Goal: Task Accomplishment & Management: Manage account settings

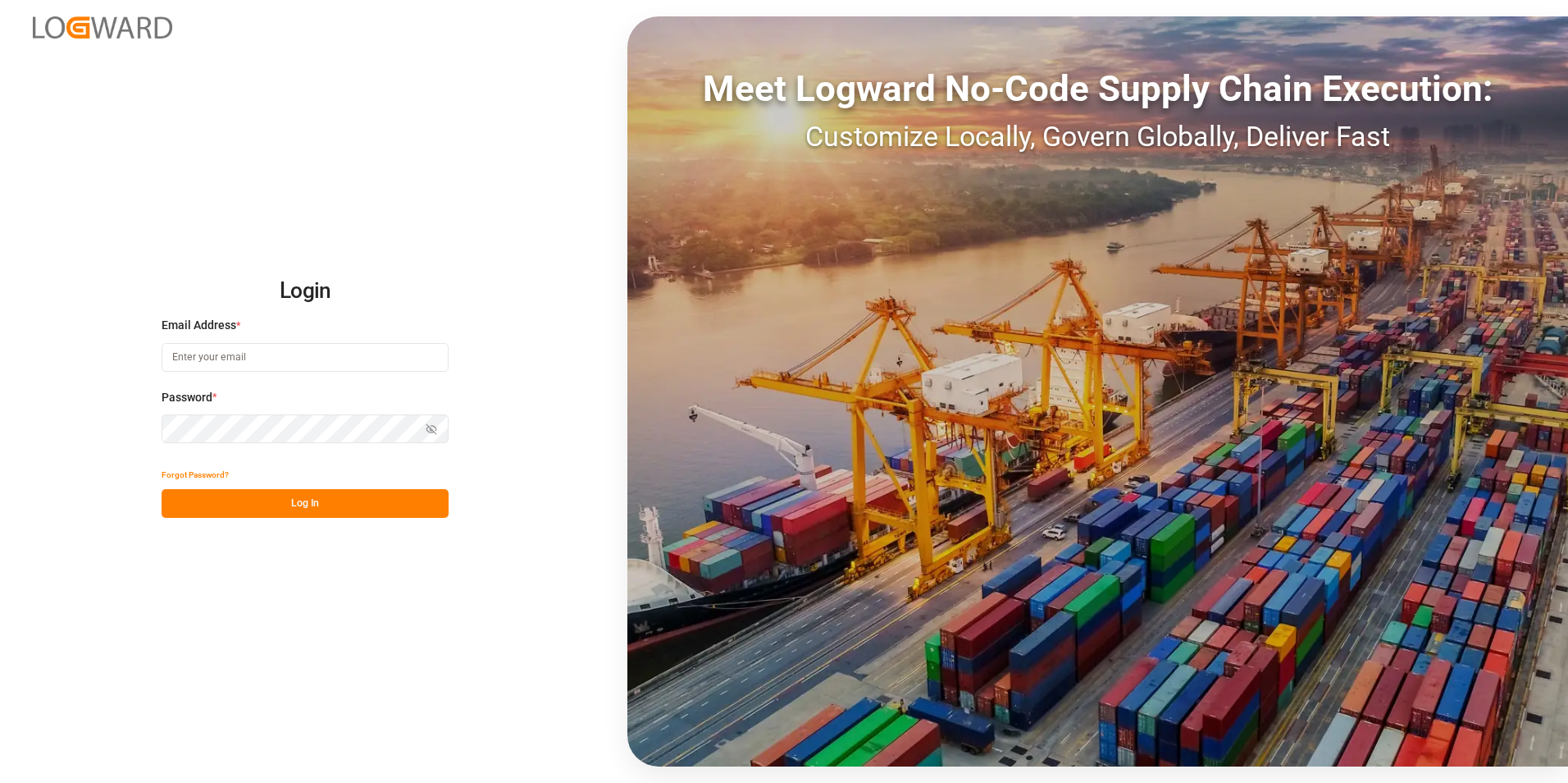
click at [291, 355] on input at bounding box center [305, 357] width 287 height 29
click at [339, 358] on input at bounding box center [305, 357] width 287 height 29
paste input "[EMAIL_ADDRESS][PERSON_NAME][DOMAIN_NAME]"
type input "[EMAIL_ADDRESS][PERSON_NAME][DOMAIN_NAME]"
click at [322, 518] on div "Login Email Address * [EMAIL_ADDRESS][PERSON_NAME][DOMAIN_NAME] Password * Show…" at bounding box center [784, 392] width 1568 height 783
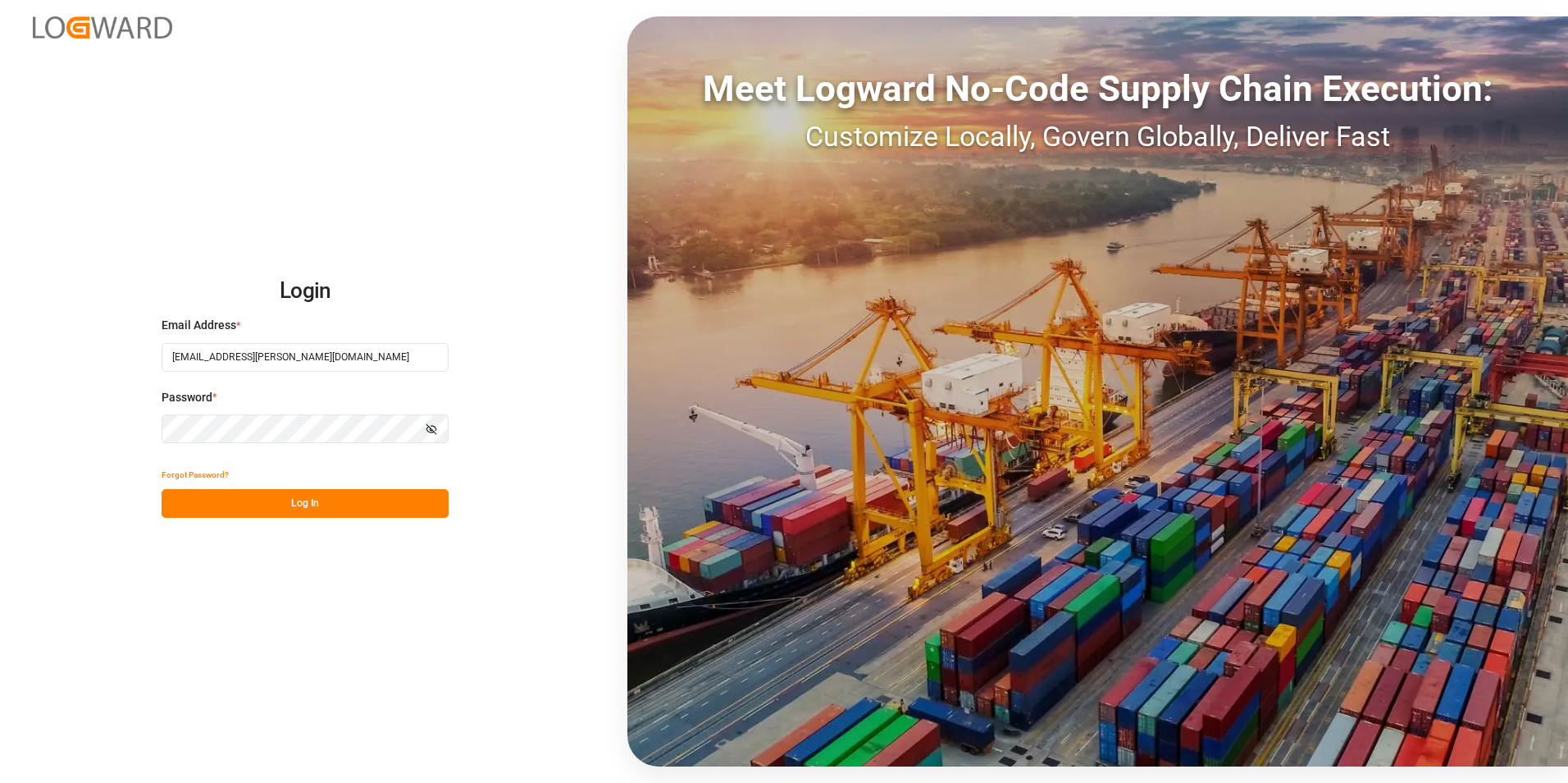
click at [316, 513] on button "Log In" at bounding box center [305, 503] width 287 height 29
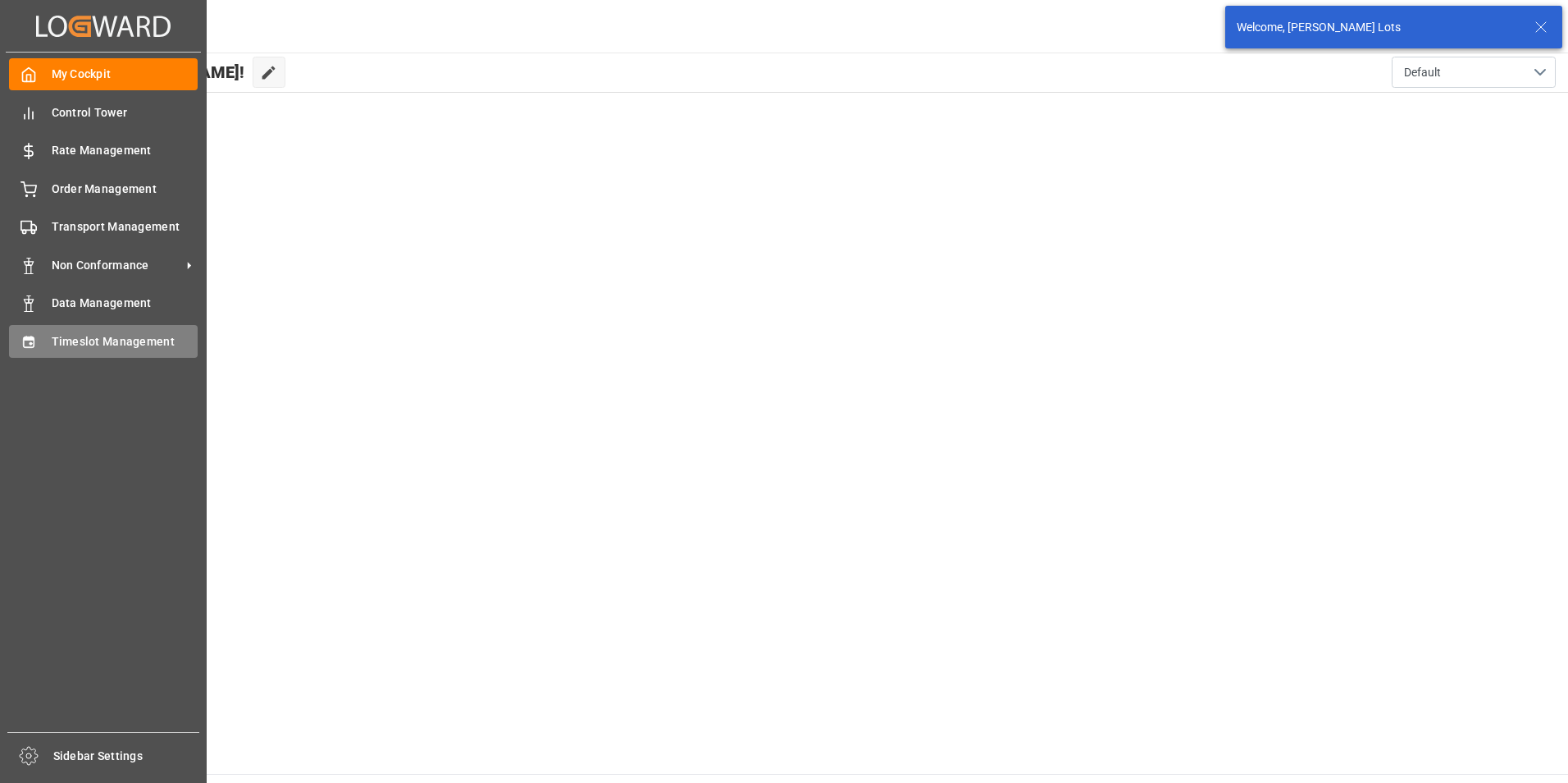
click at [77, 342] on span "Timeslot Management" at bounding box center [125, 342] width 147 height 18
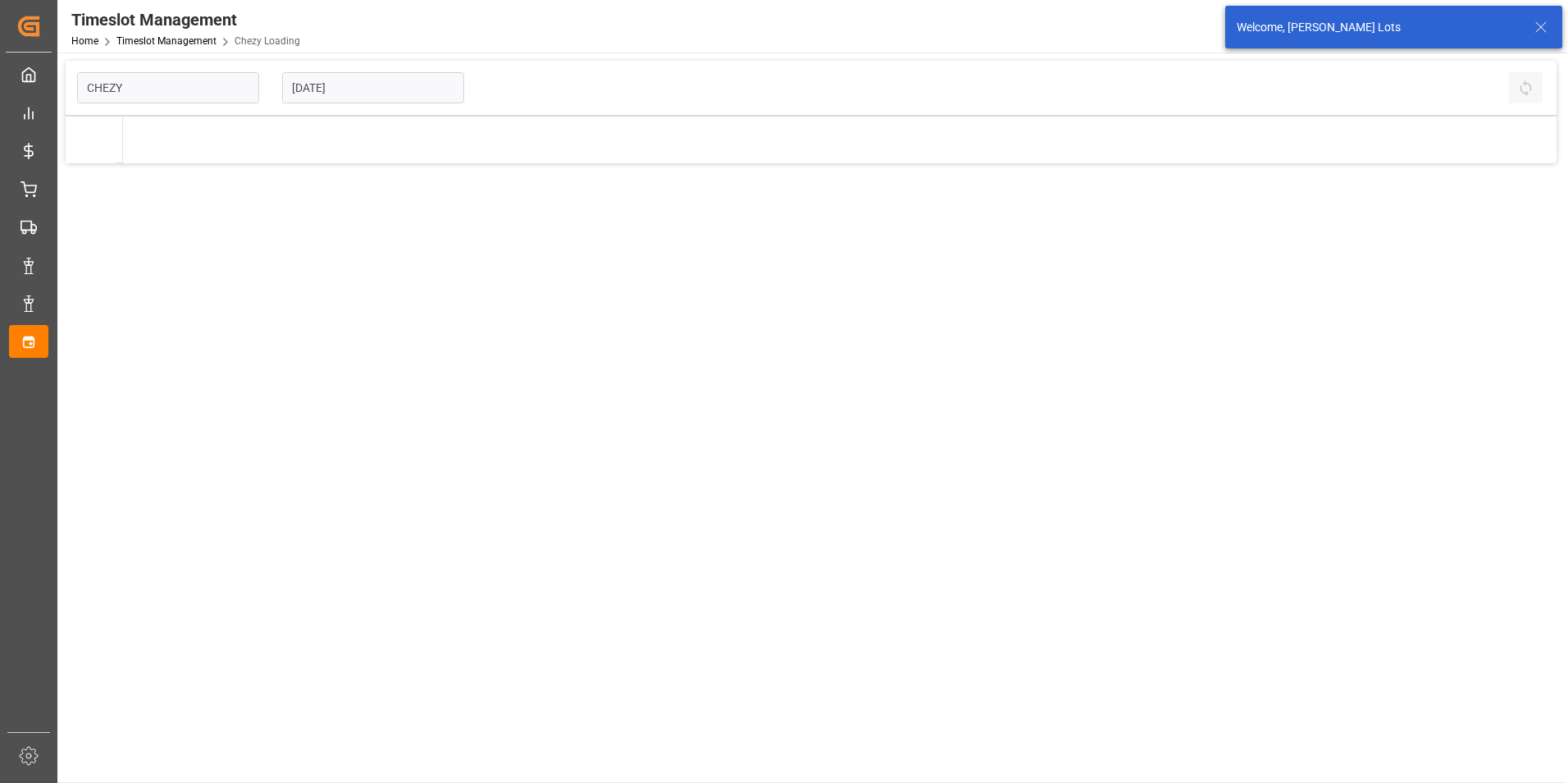
type input "Chezy Loading"
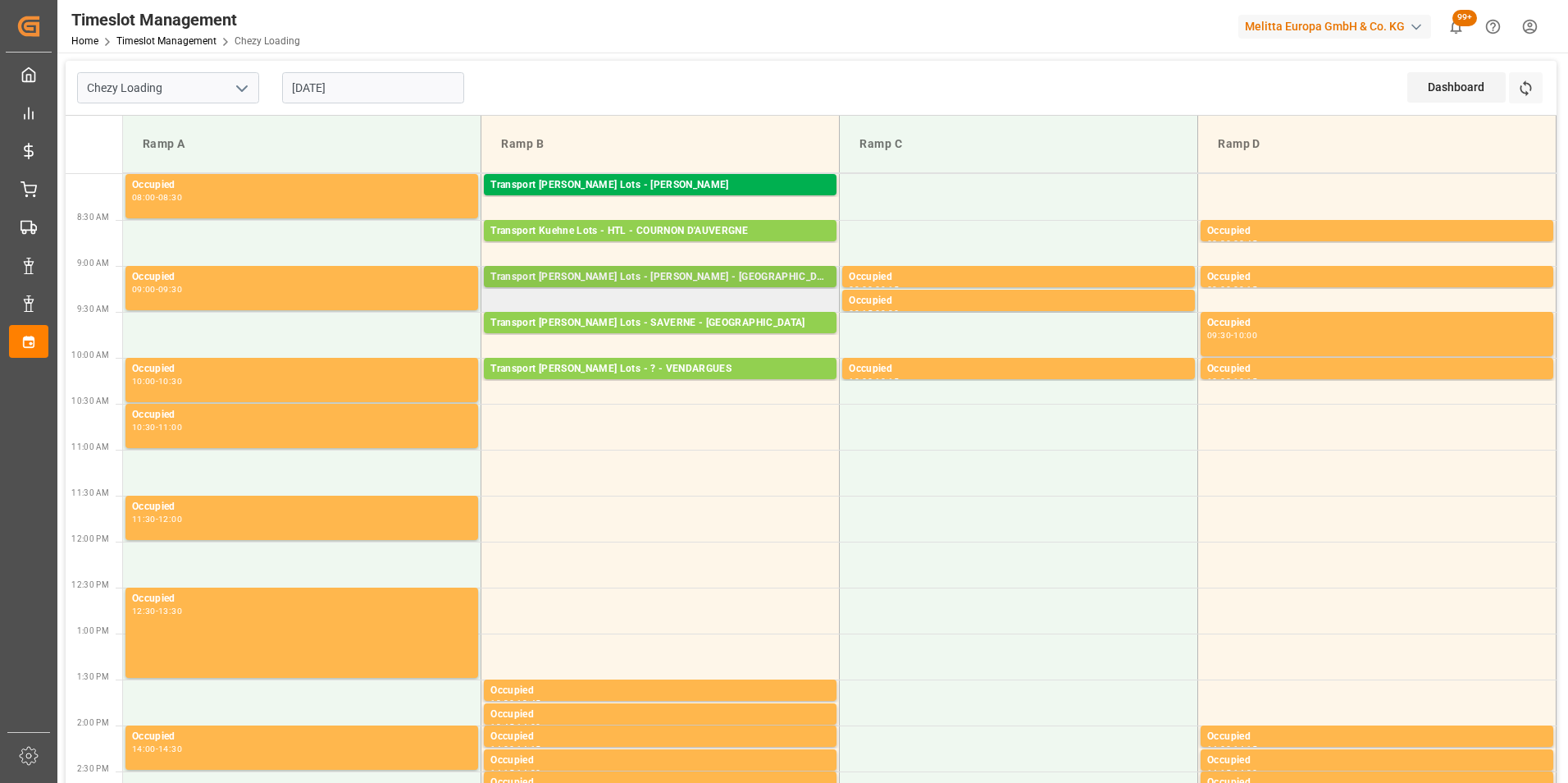
click at [724, 283] on div "Transport [PERSON_NAME] Lots - [PERSON_NAME] - [GEOGRAPHIC_DATA][PERSON_NAME]" at bounding box center [660, 277] width 339 height 17
click at [789, 272] on div "Transport [PERSON_NAME] Lots - [PERSON_NAME] - [GEOGRAPHIC_DATA][PERSON_NAME]" at bounding box center [660, 277] width 339 height 17
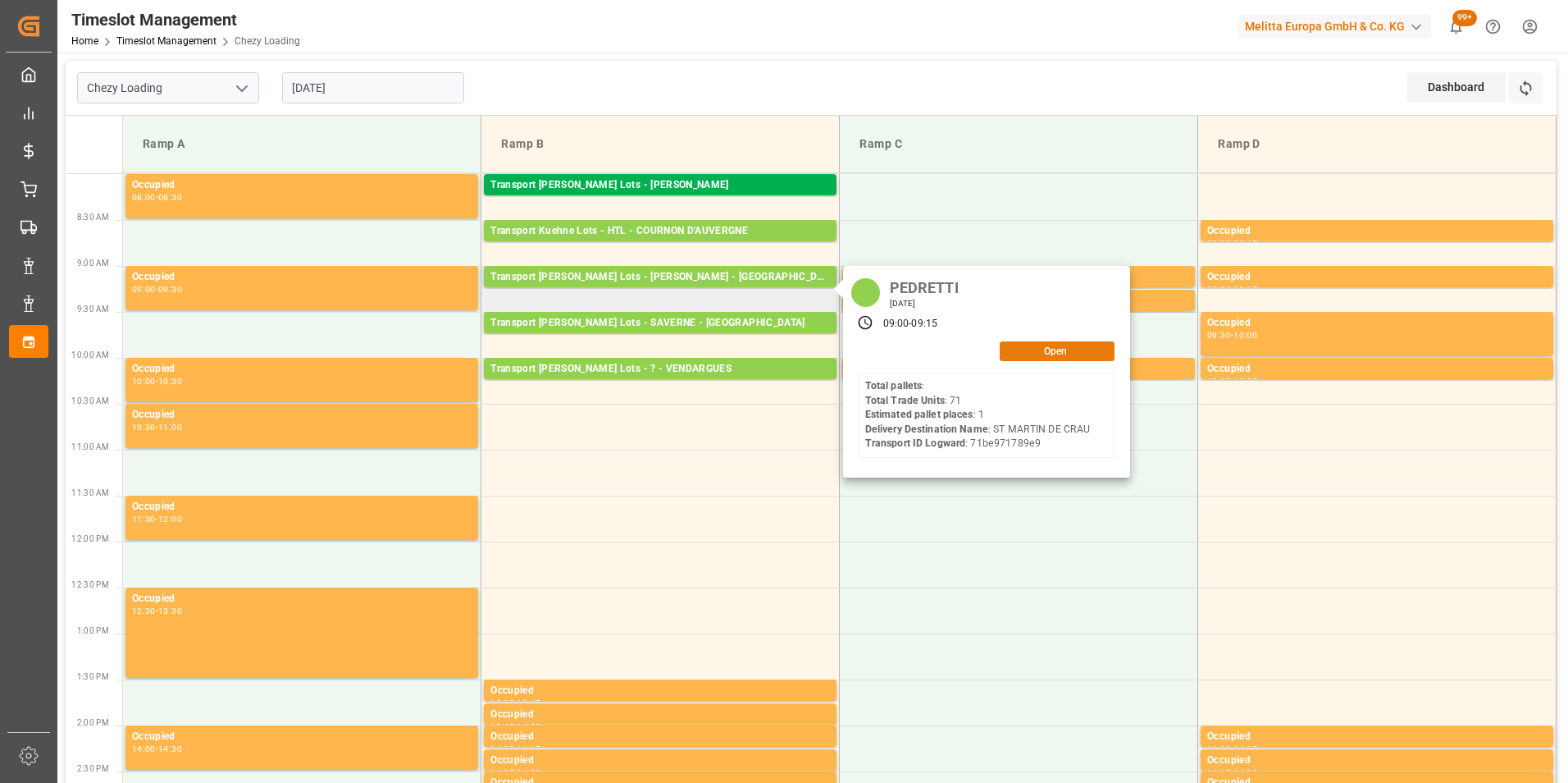
click at [1043, 349] on button "Open" at bounding box center [1058, 351] width 115 height 19
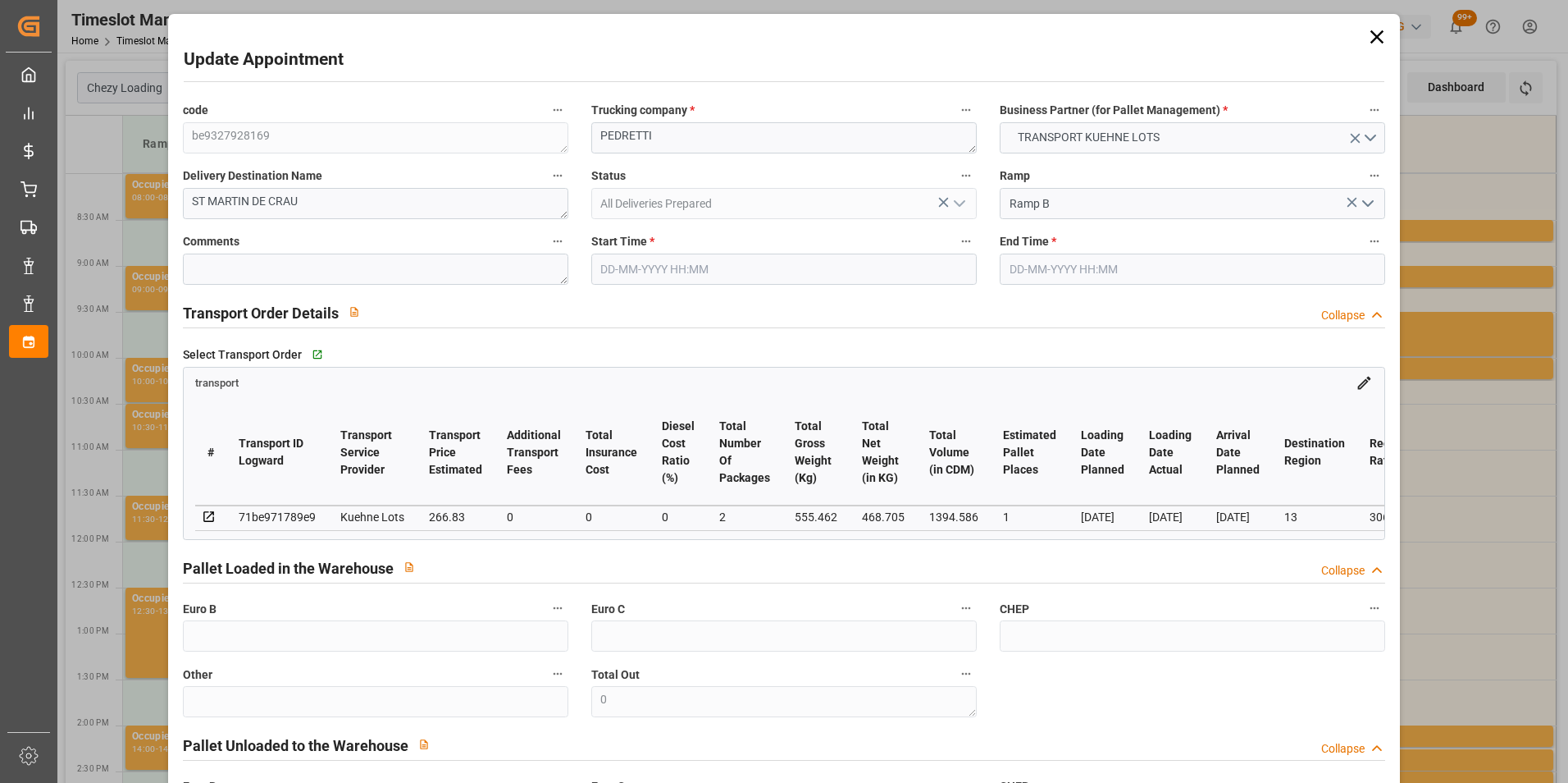
type input "[DATE] 09:00"
type input "[DATE] 09:15"
type input "[DATE] 13:39"
type input "[DATE] 11:27"
type input "[DATE]"
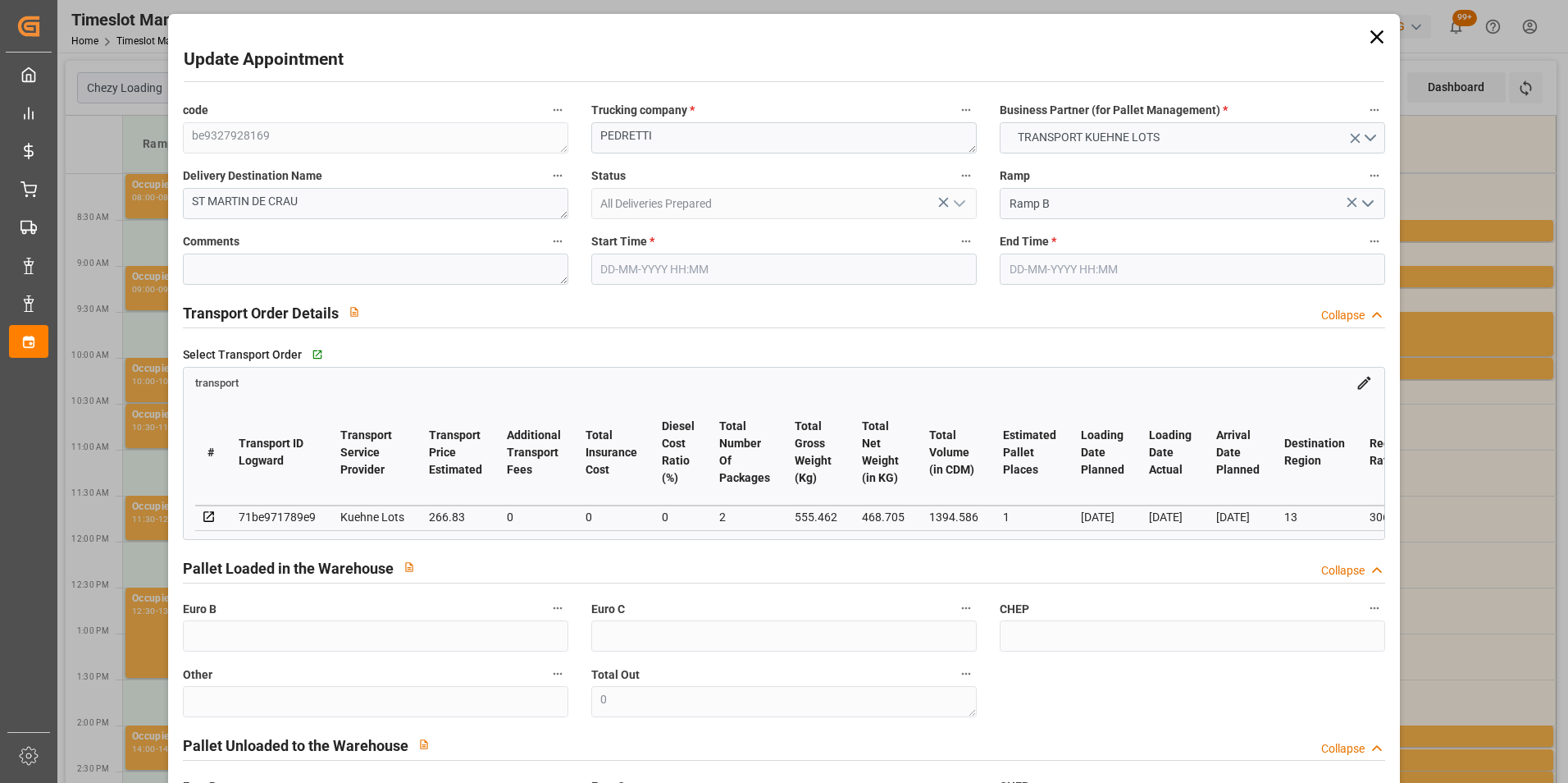
type input "[DATE]"
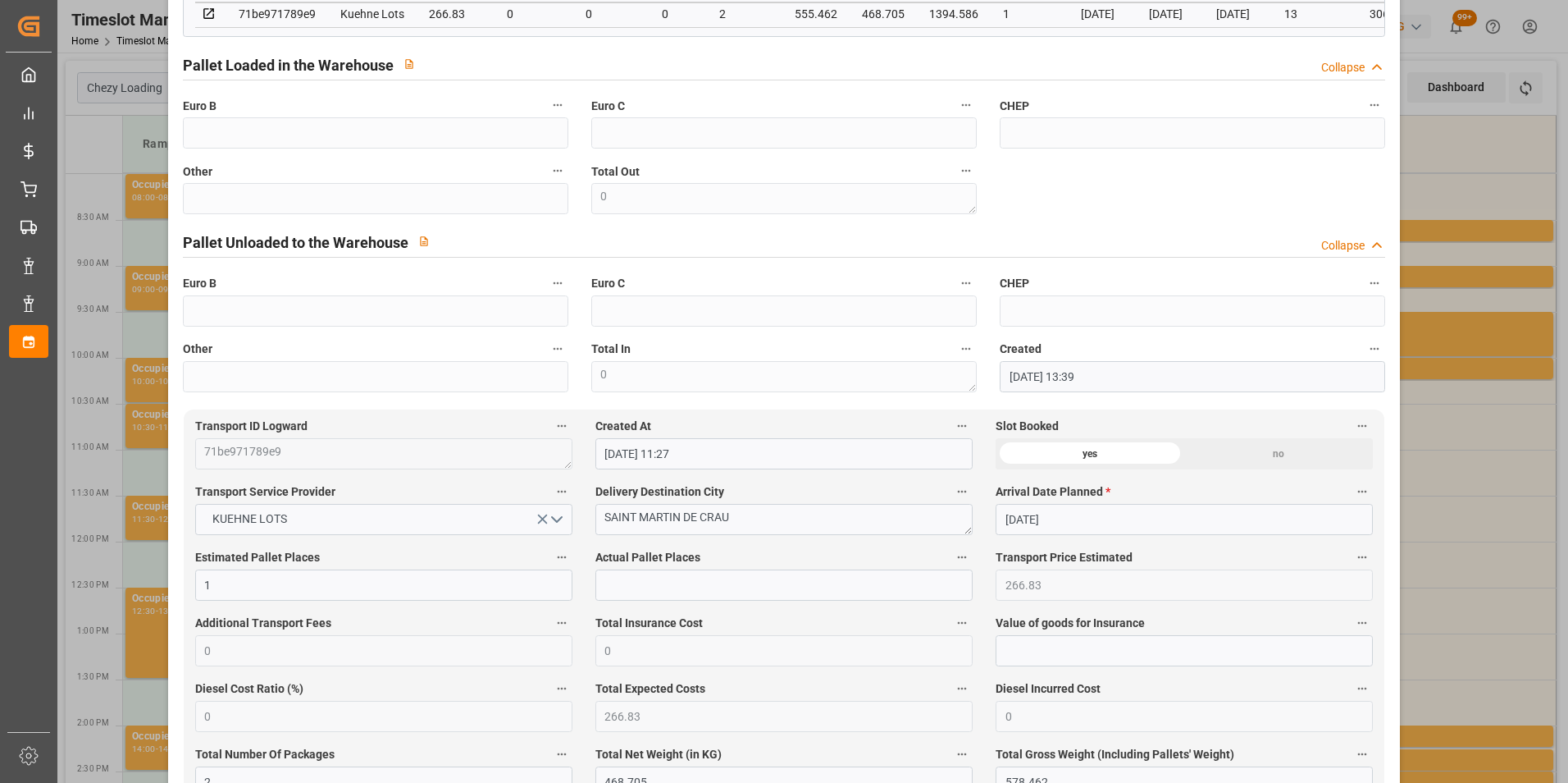
scroll to position [821, 0]
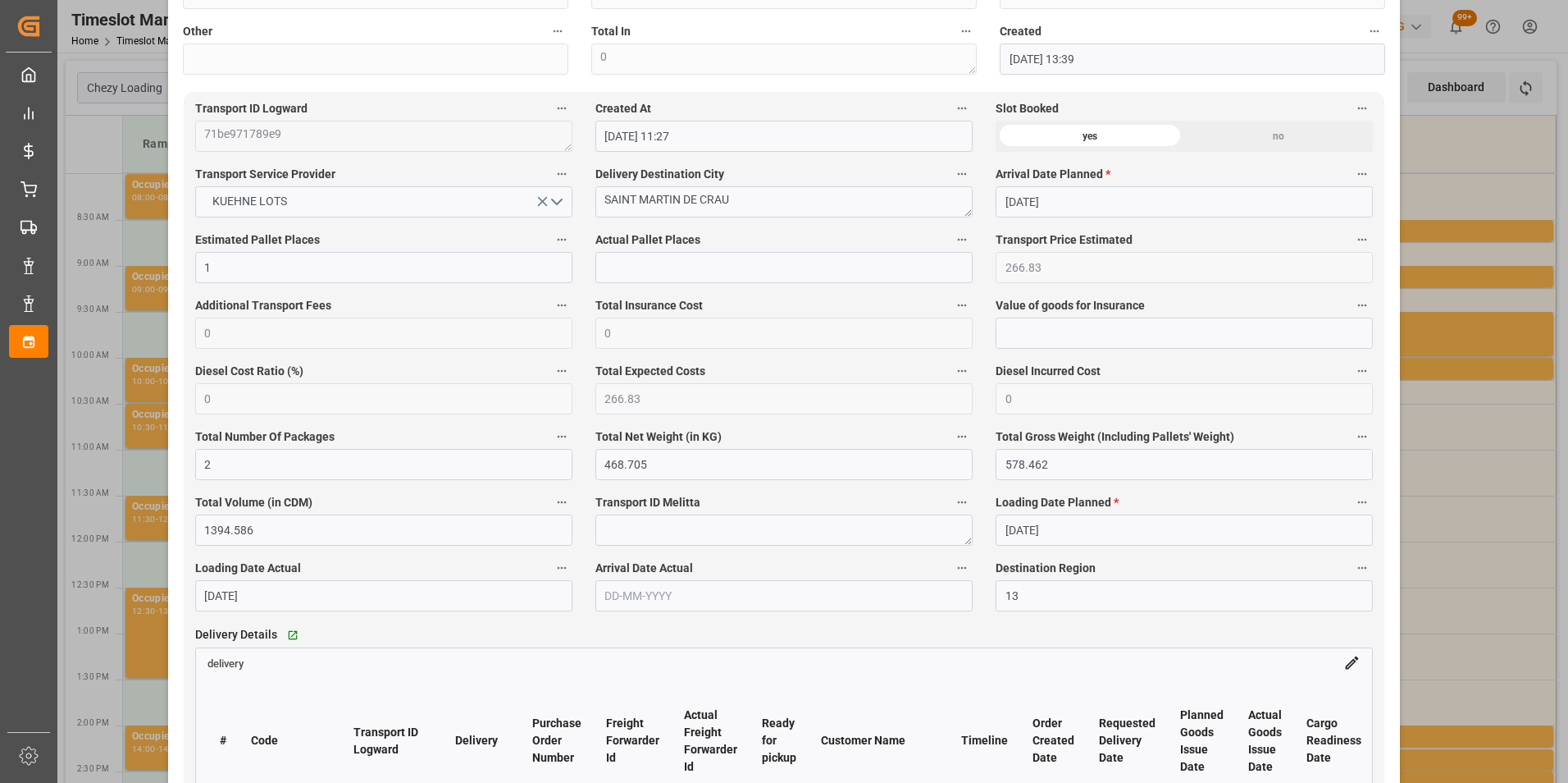
click at [1503, 167] on div "Update Appointment code be9327928169 Trucking company * [PERSON_NAME] Business …" at bounding box center [784, 392] width 1568 height 783
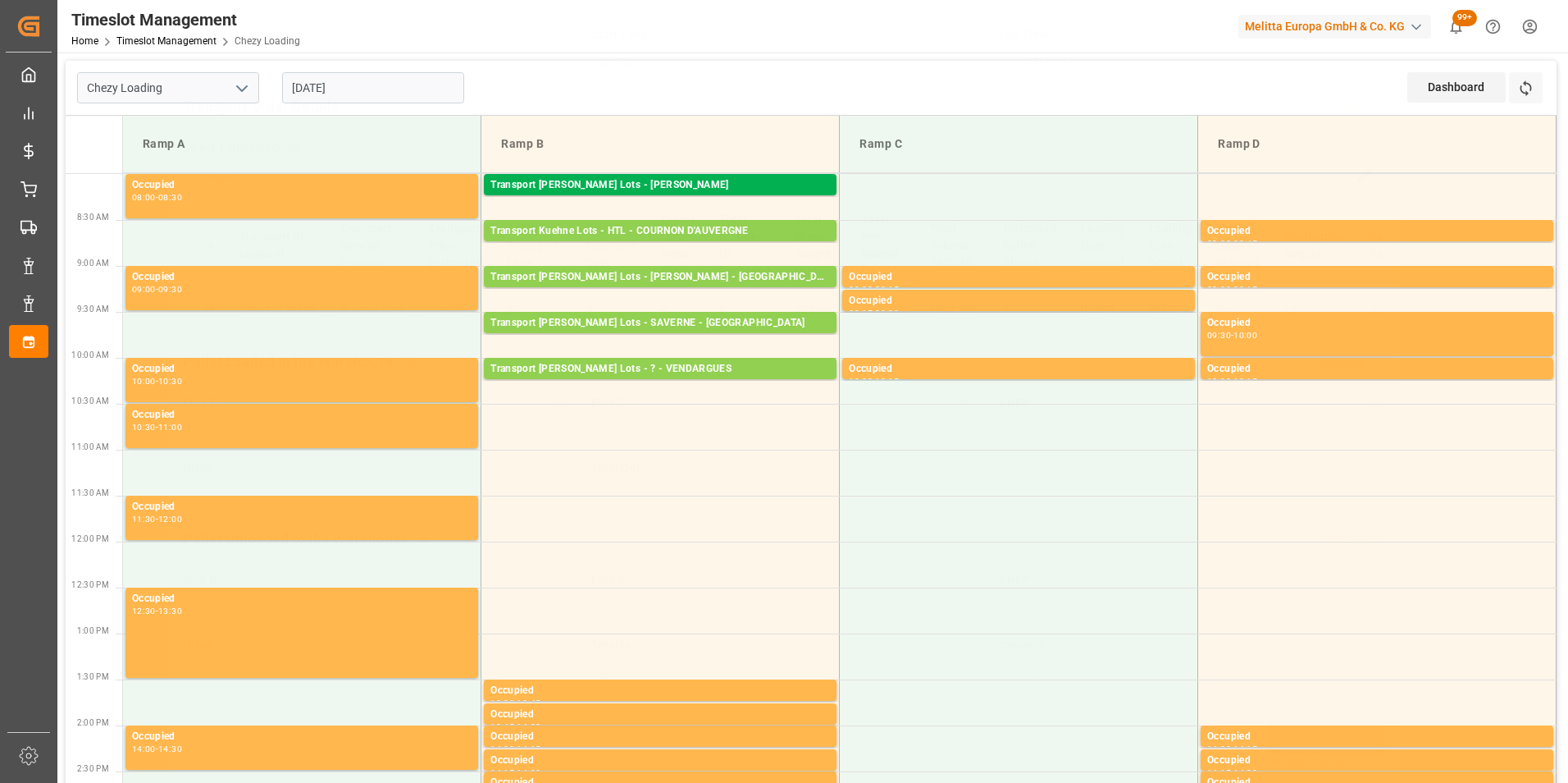
scroll to position [213, 0]
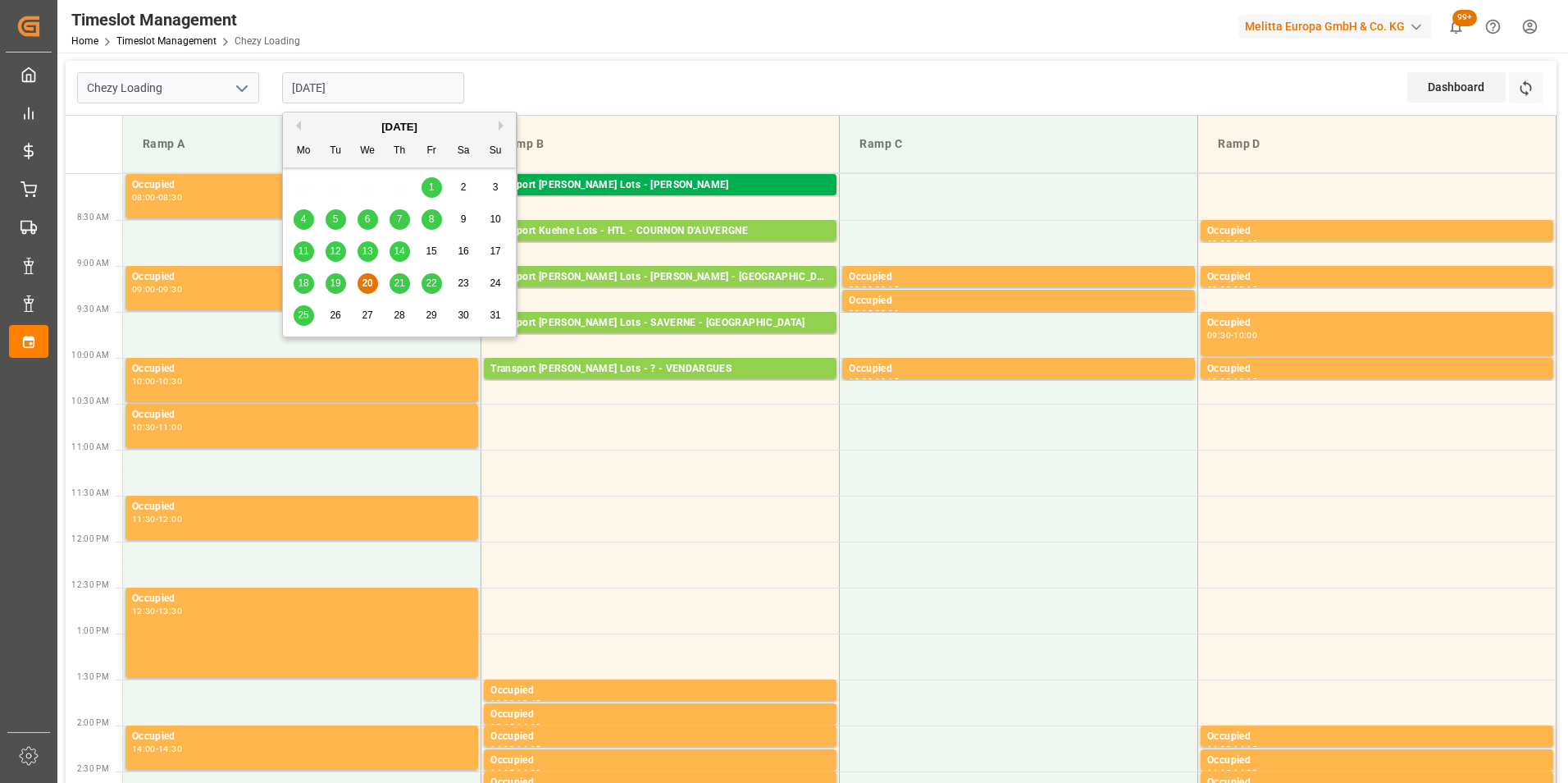
click at [381, 94] on input "[DATE]" at bounding box center [373, 87] width 182 height 31
click at [402, 282] on span "21" at bounding box center [399, 283] width 11 height 11
type input "[DATE]"
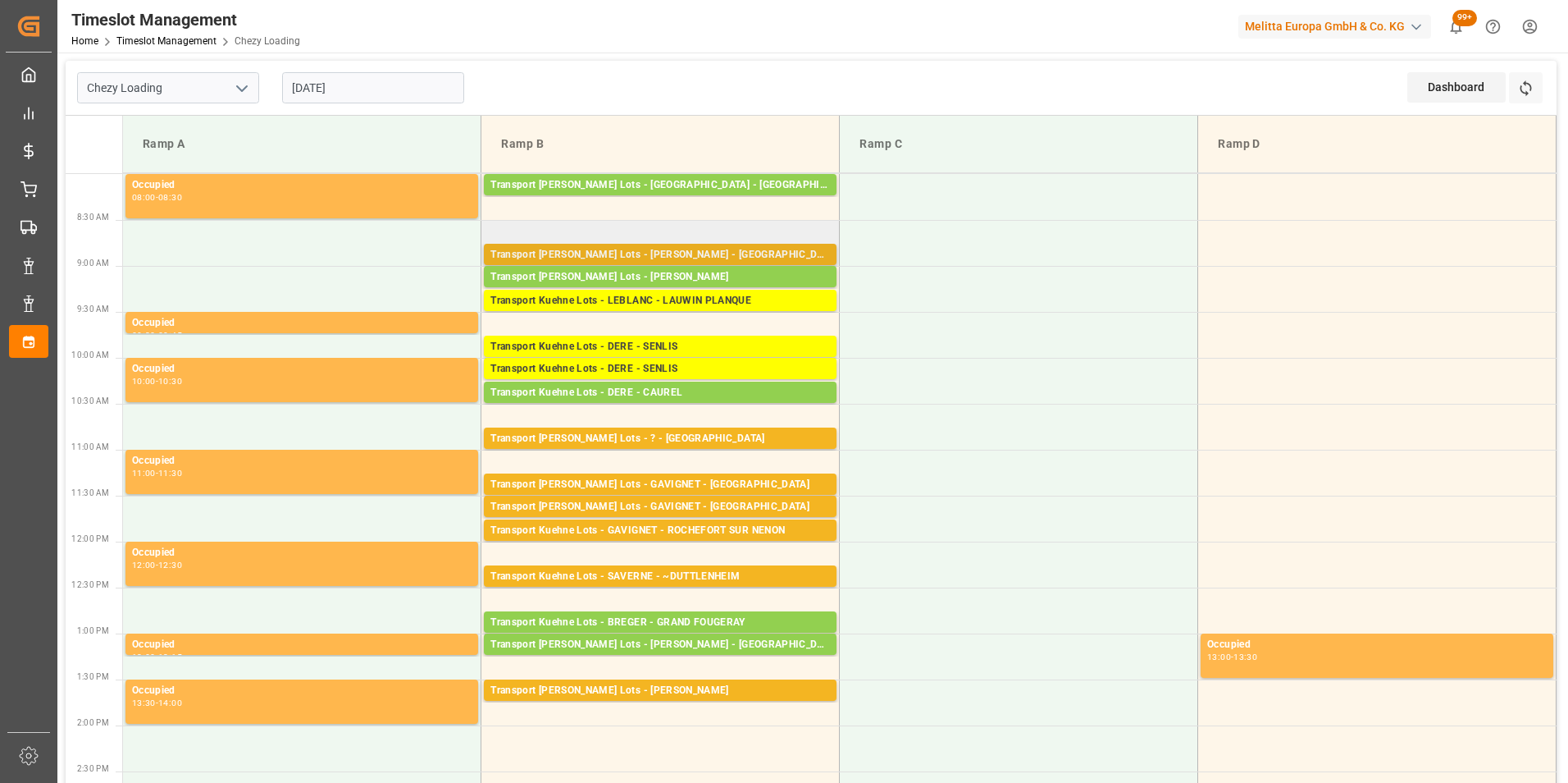
click at [747, 254] on div "Transport [PERSON_NAME] Lots - [PERSON_NAME] - [GEOGRAPHIC_DATA]" at bounding box center [660, 255] width 339 height 17
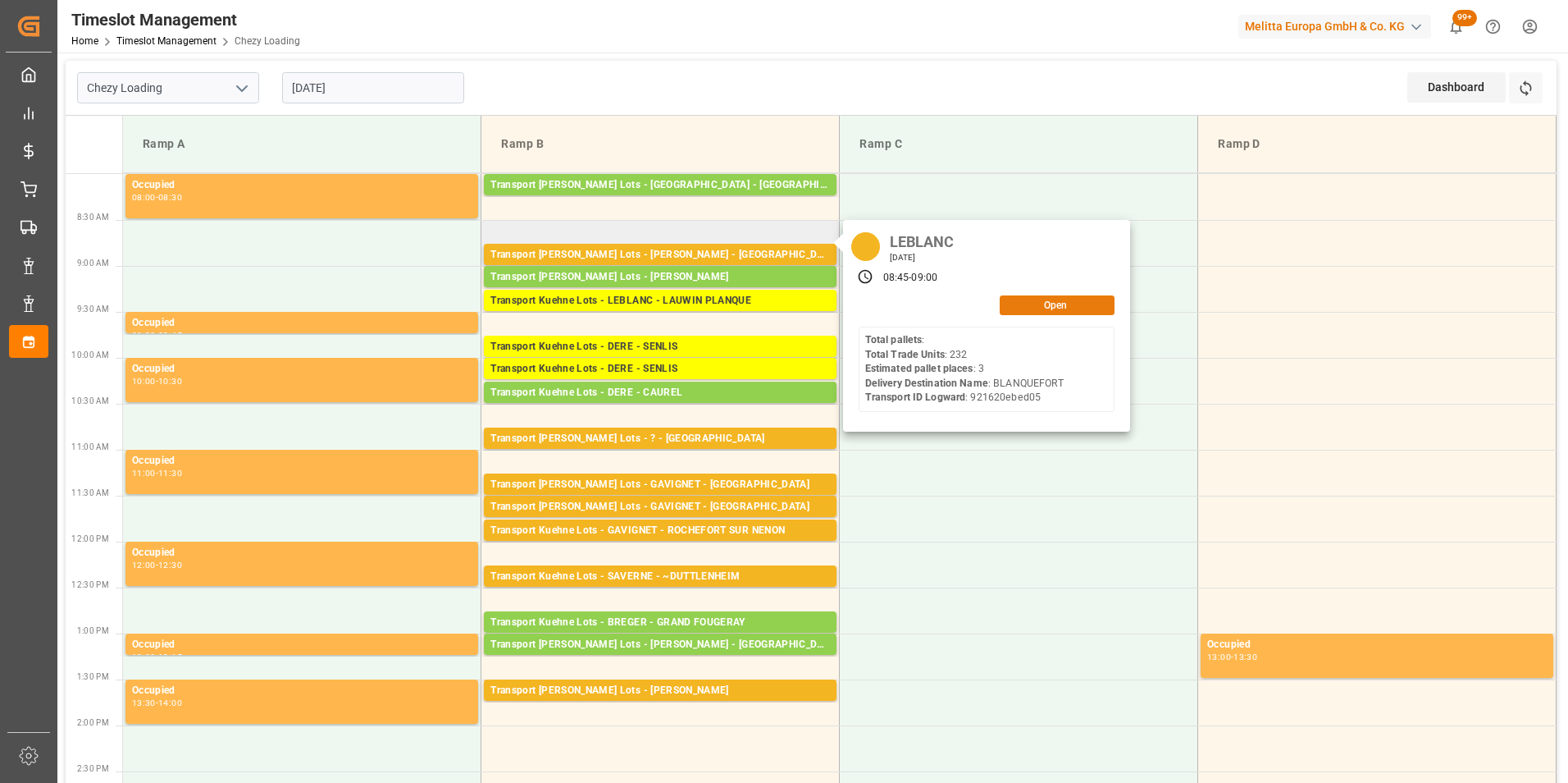
click at [1043, 310] on button "Open" at bounding box center [1058, 305] width 115 height 19
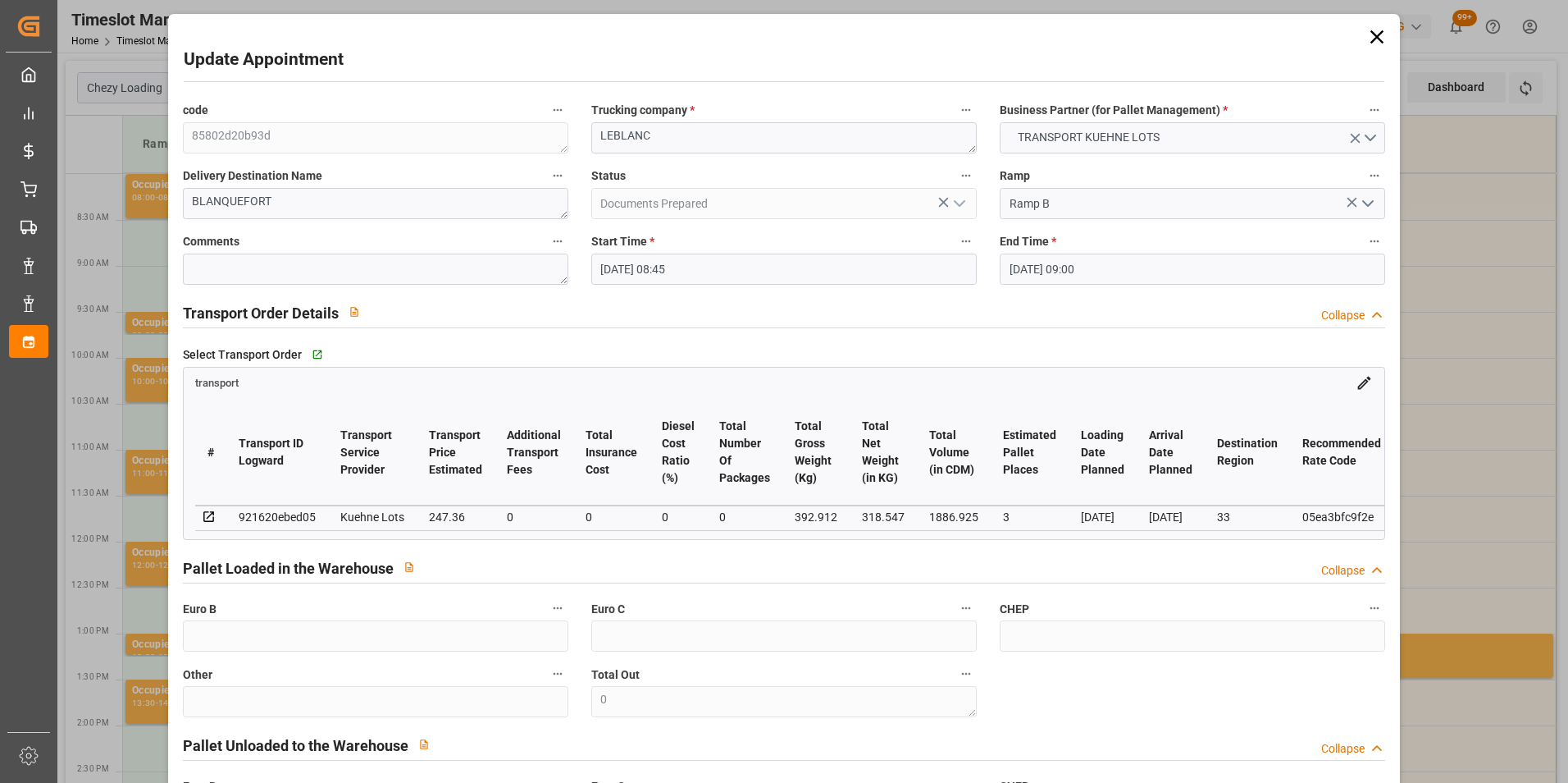
type input "[DATE] 08:45"
type input "[DATE] 09:00"
type input "[DATE] 15:10"
type input "[DATE] 11:28"
type input "[DATE]"
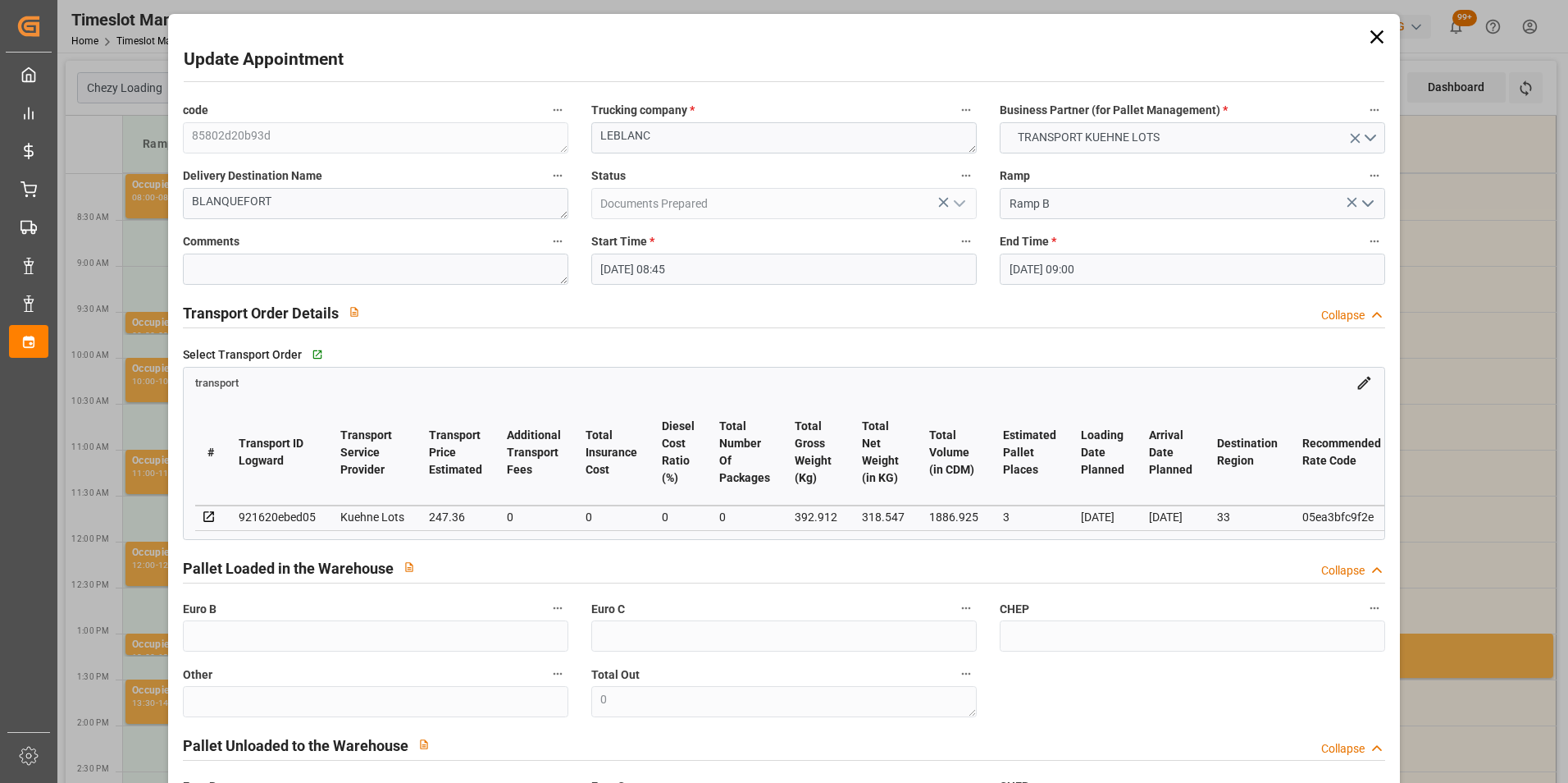
type input "[DATE]"
click at [497, 137] on div "code 85802d20b93d Trucking company * [PERSON_NAME] Business Partner (for Pallet…" at bounding box center [784, 497] width 1226 height 808
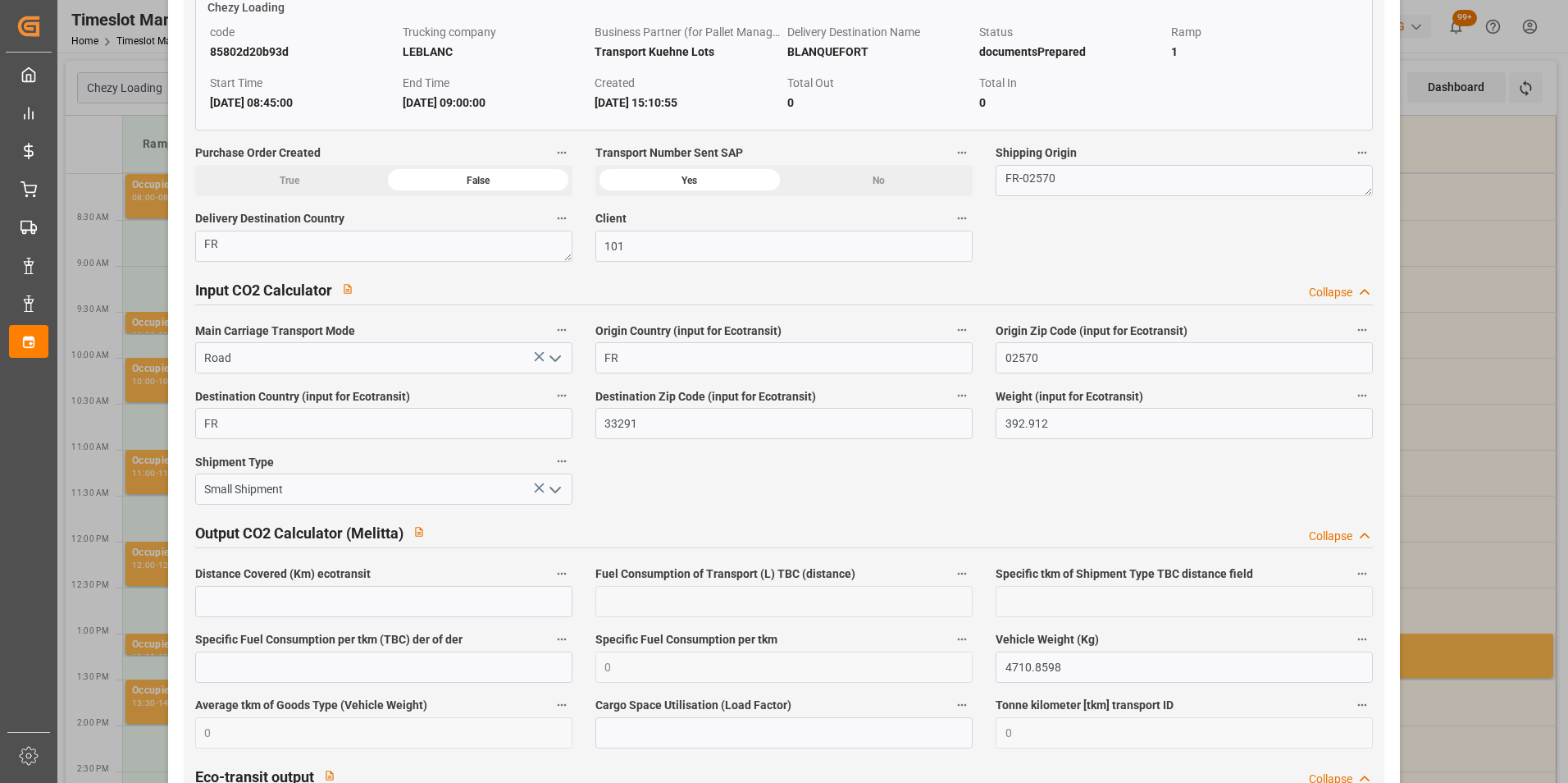
scroll to position [2678, 0]
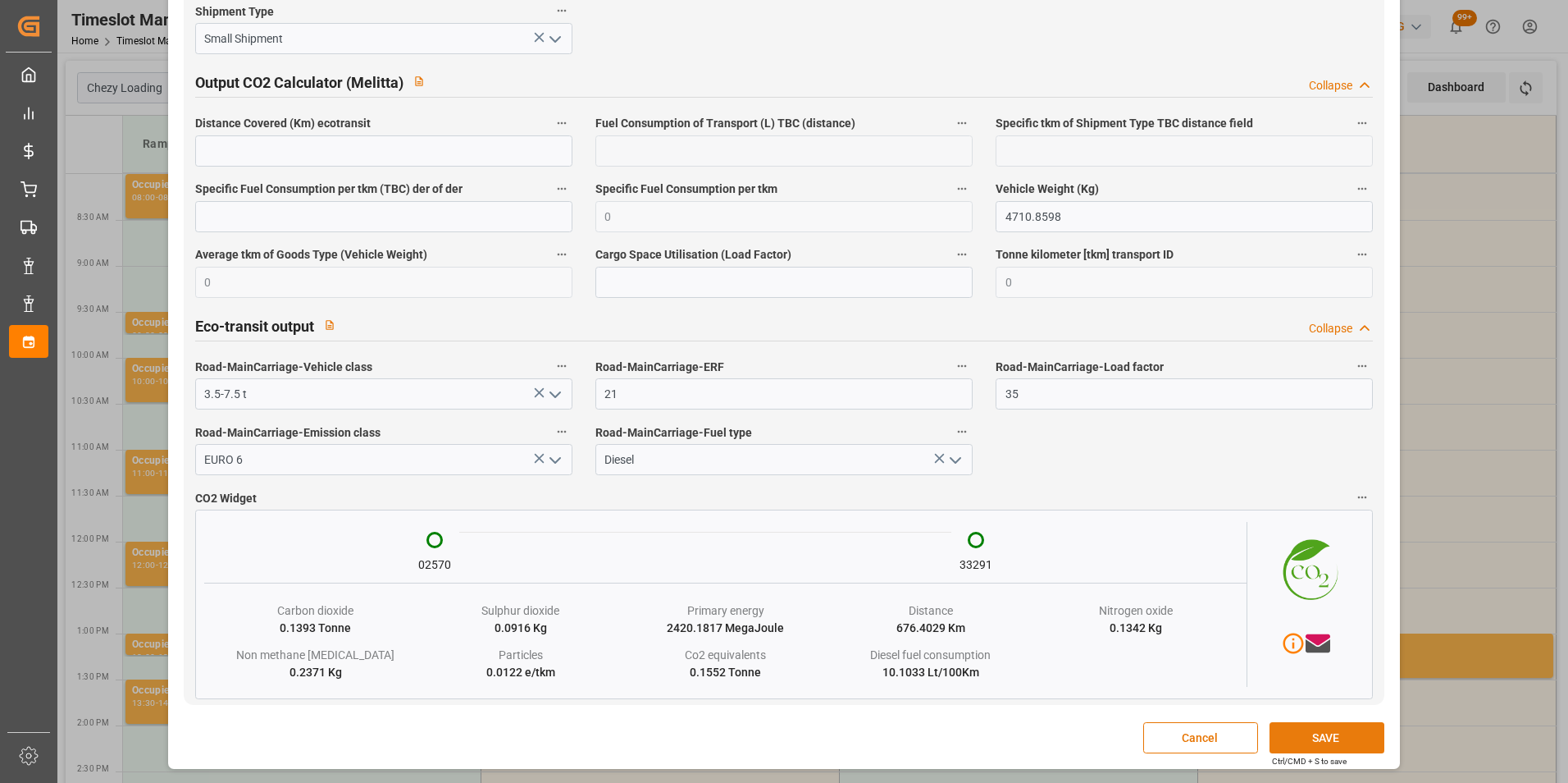
type textarea "KN MESSAGERIE"
click at [1312, 742] on button "SAVE" at bounding box center [1327, 737] width 115 height 31
